Goal: Transaction & Acquisition: Purchase product/service

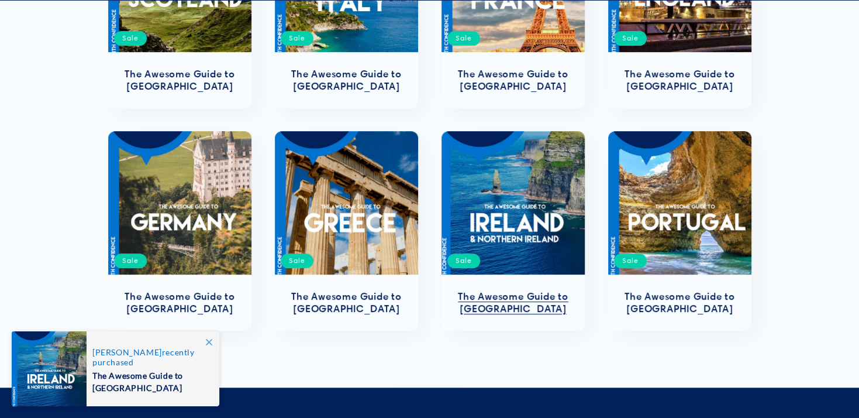
scroll to position [409, 0]
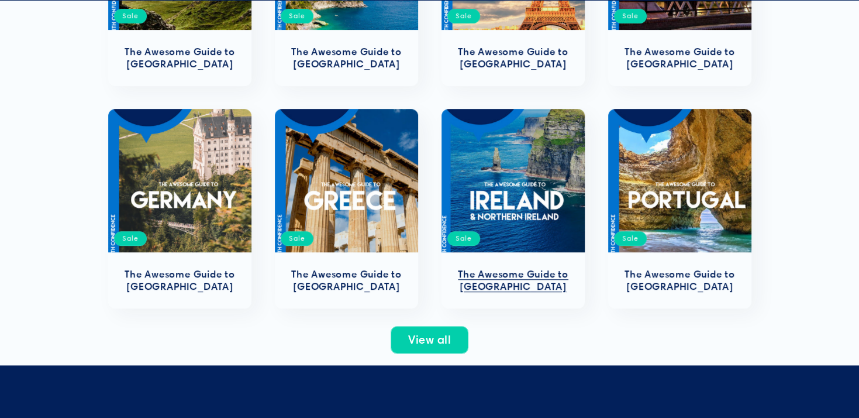
click at [517, 268] on link "The Awesome Guide to [GEOGRAPHIC_DATA]" at bounding box center [513, 280] width 120 height 25
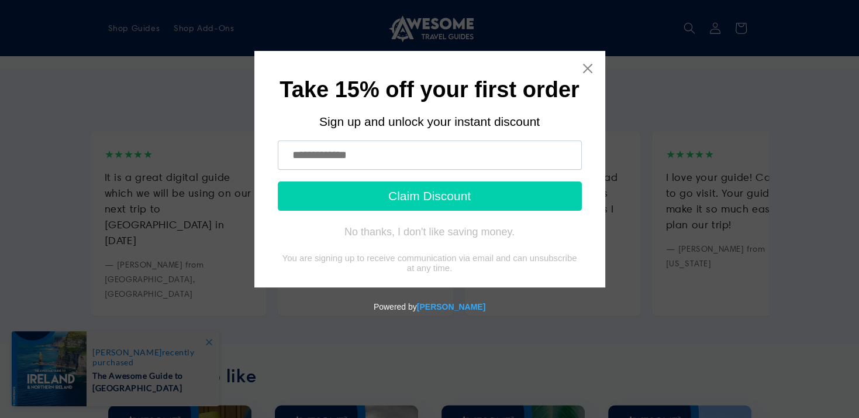
scroll to position [760, 0]
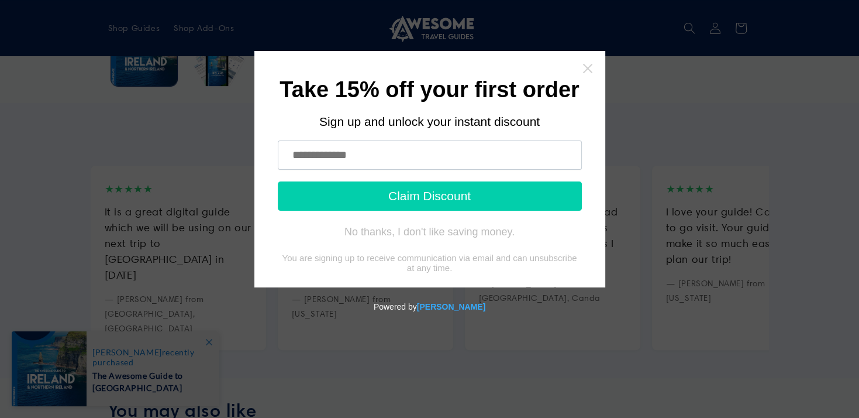
click at [587, 69] on icon "Close widget" at bounding box center [587, 68] width 9 height 9
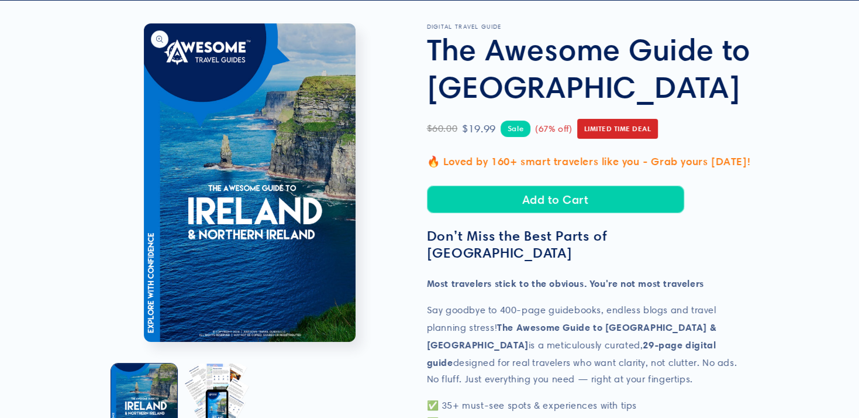
scroll to position [58, 0]
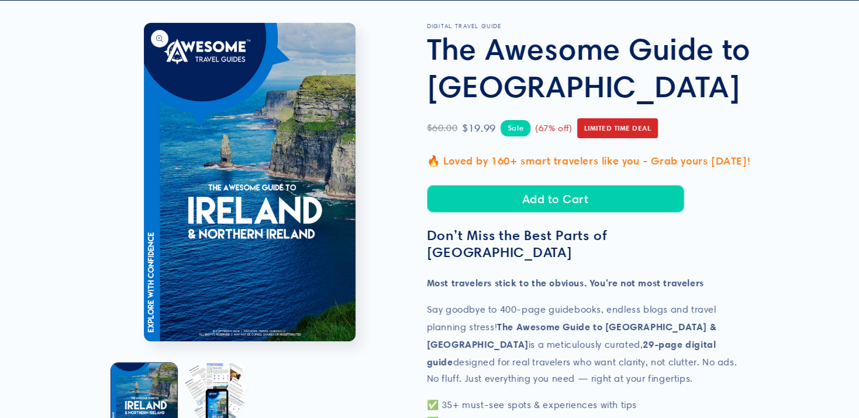
click at [144, 341] on button "Open media 1 in modal" at bounding box center [144, 341] width 0 height 0
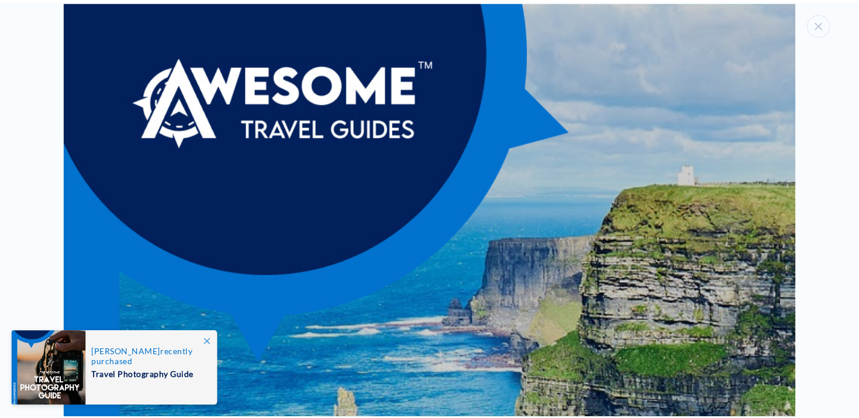
scroll to position [0, 0]
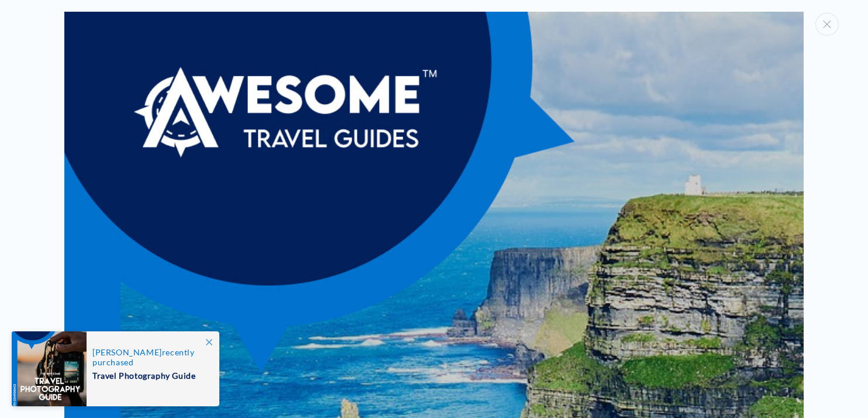
click at [50, 211] on div "Media gallery" at bounding box center [434, 209] width 868 height 418
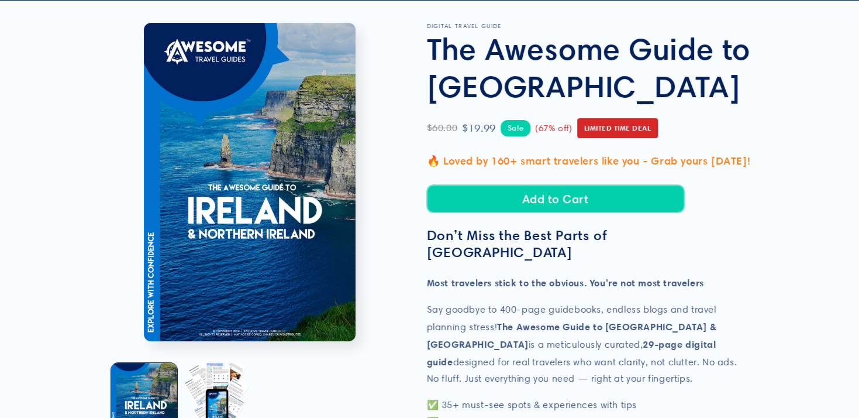
click at [548, 197] on button "Add to Cart" at bounding box center [555, 198] width 257 height 27
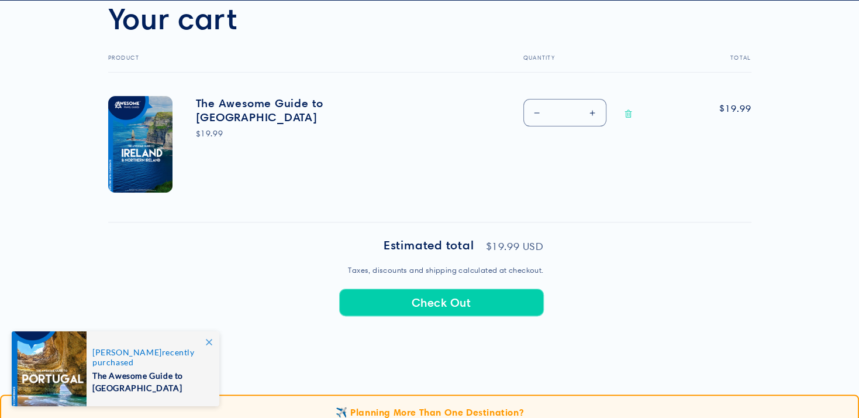
scroll to position [409, 0]
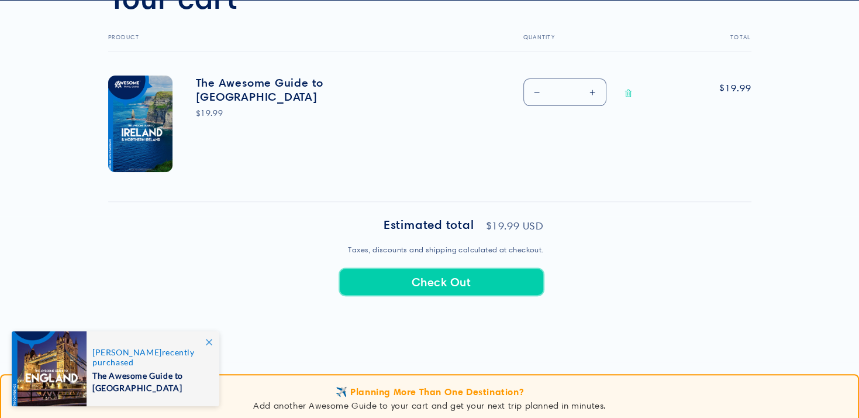
click at [438, 277] on button "Check Out" at bounding box center [441, 281] width 205 height 27
